Goal: Task Accomplishment & Management: Use online tool/utility

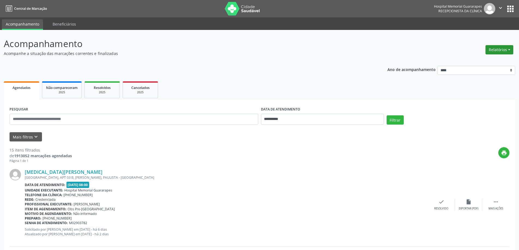
click at [500, 54] on button "Relatórios" at bounding box center [500, 49] width 28 height 9
click at [487, 64] on link "Agendamentos" at bounding box center [484, 62] width 59 height 8
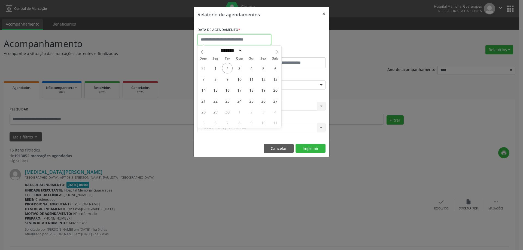
click at [264, 42] on input "text" at bounding box center [235, 39] width 74 height 11
click at [240, 69] on span "3" at bounding box center [239, 68] width 11 height 11
type input "**********"
click at [240, 69] on span "3" at bounding box center [239, 68] width 11 height 11
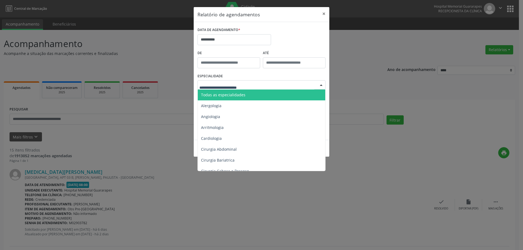
click at [284, 83] on div at bounding box center [262, 84] width 128 height 9
click at [284, 91] on span "Todas as especialidades" at bounding box center [262, 95] width 128 height 11
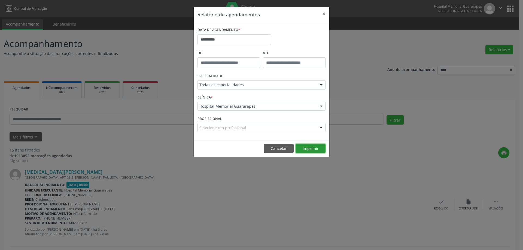
click at [319, 150] on button "Imprimir" at bounding box center [311, 148] width 30 height 9
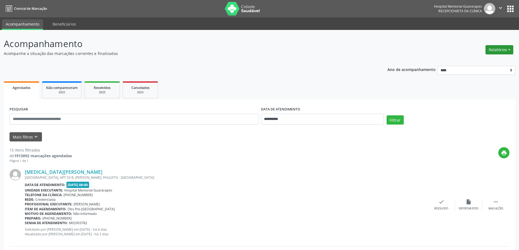
click at [508, 45] on button "Relatórios" at bounding box center [500, 49] width 28 height 9
click at [466, 61] on link "Agendamentos" at bounding box center [484, 62] width 59 height 8
select select "*"
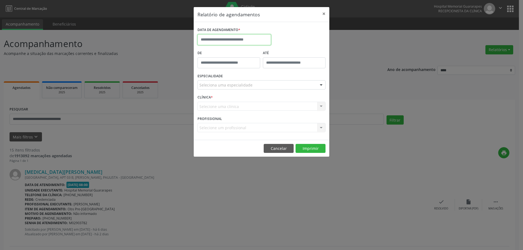
click at [230, 38] on input "text" at bounding box center [235, 39] width 74 height 11
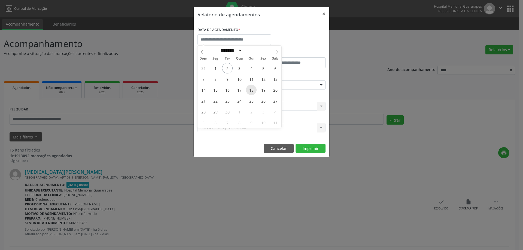
click at [253, 90] on span "18" at bounding box center [251, 90] width 11 height 11
type input "**********"
click at [253, 90] on span "18" at bounding box center [251, 90] width 11 height 11
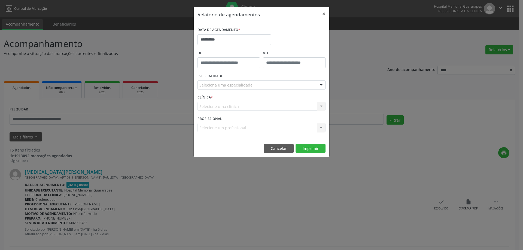
click at [286, 85] on div "Seleciona uma especialidade" at bounding box center [262, 84] width 128 height 9
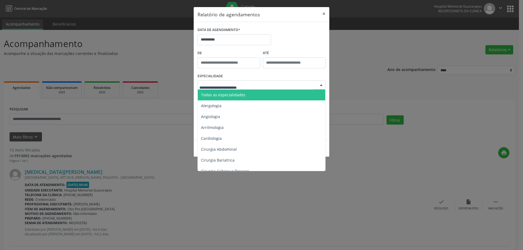
click at [244, 90] on span "Todas as especialidades" at bounding box center [262, 95] width 128 height 11
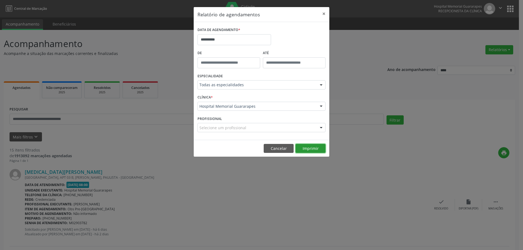
click at [314, 147] on button "Imprimir" at bounding box center [311, 148] width 30 height 9
click at [241, 42] on input "**********" at bounding box center [235, 39] width 74 height 11
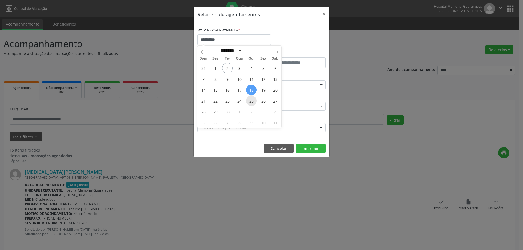
click at [250, 102] on span "25" at bounding box center [251, 101] width 11 height 11
type input "**********"
click at [250, 101] on span "25" at bounding box center [251, 101] width 11 height 11
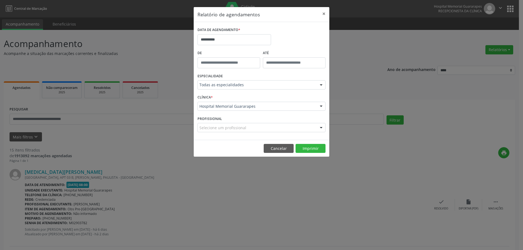
click at [284, 89] on div "Todas as especialidades" at bounding box center [262, 84] width 128 height 9
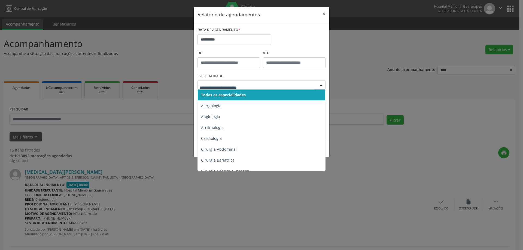
click at [274, 96] on span "Todas as especialidades" at bounding box center [262, 95] width 128 height 11
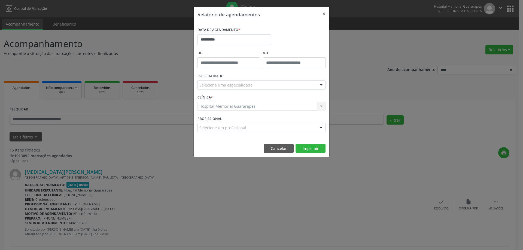
click at [282, 87] on div "Seleciona uma especialidade" at bounding box center [262, 84] width 128 height 9
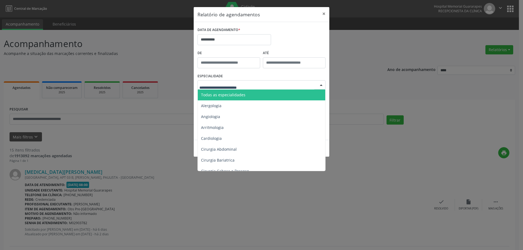
click at [274, 95] on span "Todas as especialidades" at bounding box center [262, 95] width 128 height 11
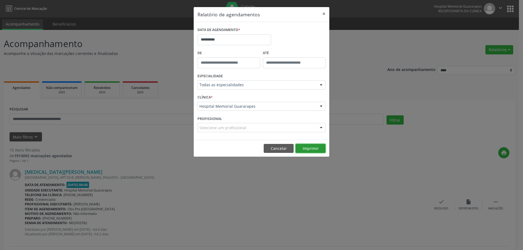
click at [301, 148] on button "Imprimir" at bounding box center [311, 148] width 30 height 9
